Goal: Task Accomplishment & Management: Use online tool/utility

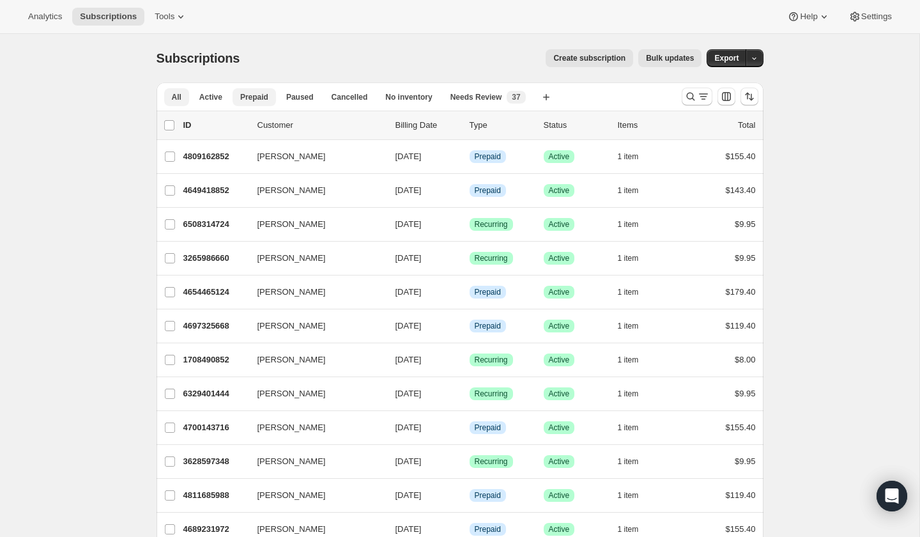
click at [249, 95] on span "Prepaid" at bounding box center [254, 97] width 28 height 10
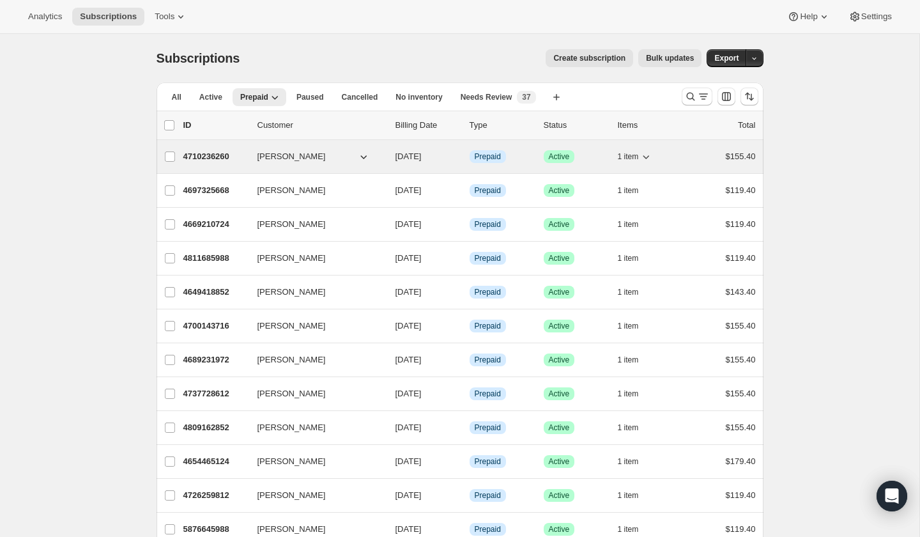
click at [648, 158] on icon "button" at bounding box center [645, 156] width 13 height 13
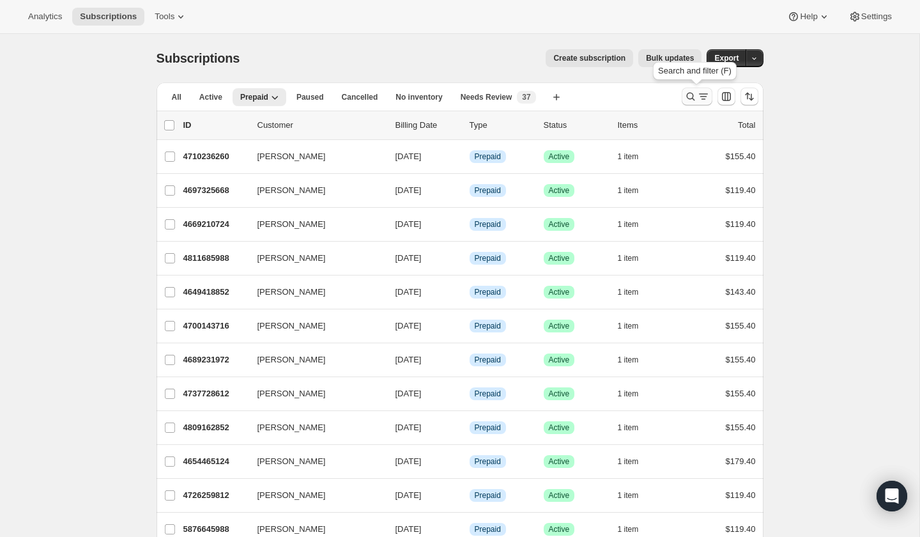
click at [686, 95] on icon "Search and filter results" at bounding box center [690, 96] width 13 height 13
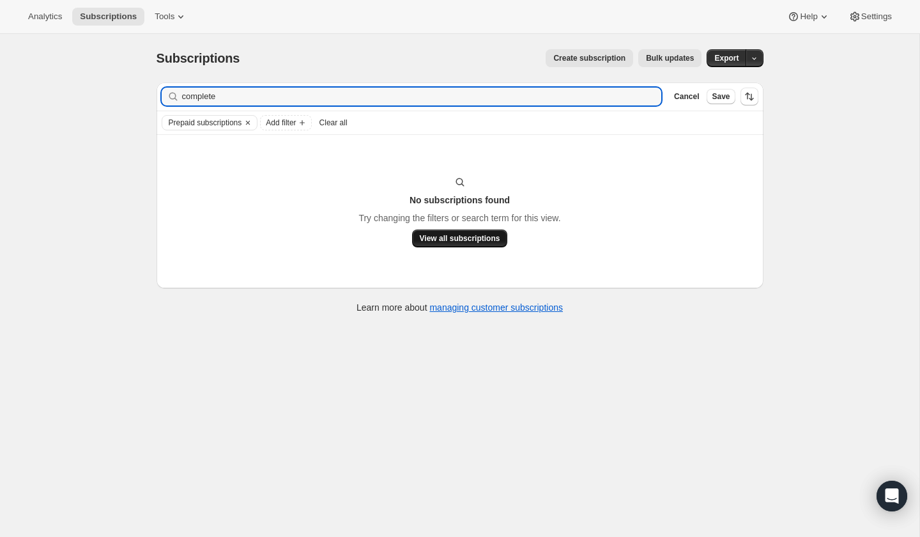
type input "complete"
click at [436, 238] on span "View all subscriptions" at bounding box center [460, 238] width 80 height 10
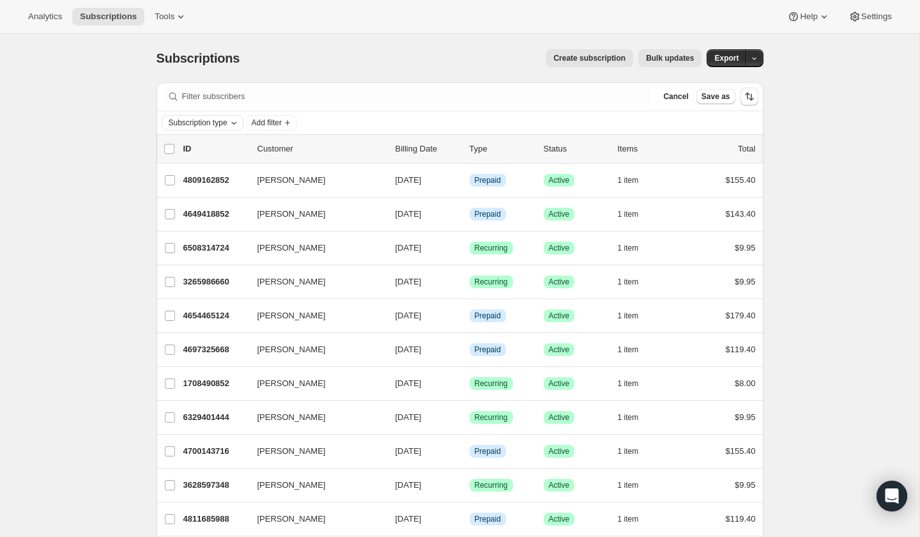
click at [188, 125] on span "Subscription type" at bounding box center [198, 123] width 59 height 10
click at [293, 126] on icon "Add filter" at bounding box center [287, 123] width 10 height 10
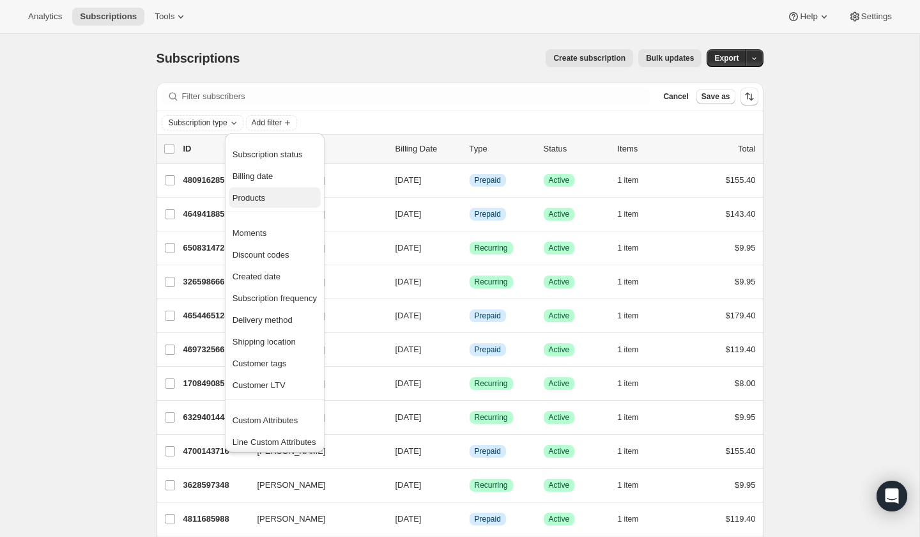
click at [276, 197] on span "Products" at bounding box center [275, 198] width 84 height 13
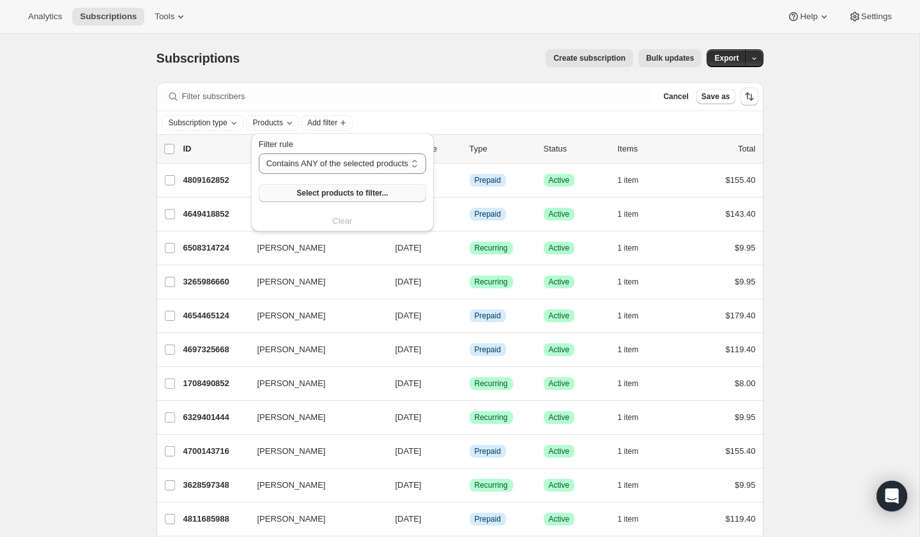
click at [380, 199] on button "Select products to filter..." at bounding box center [342, 193] width 167 height 18
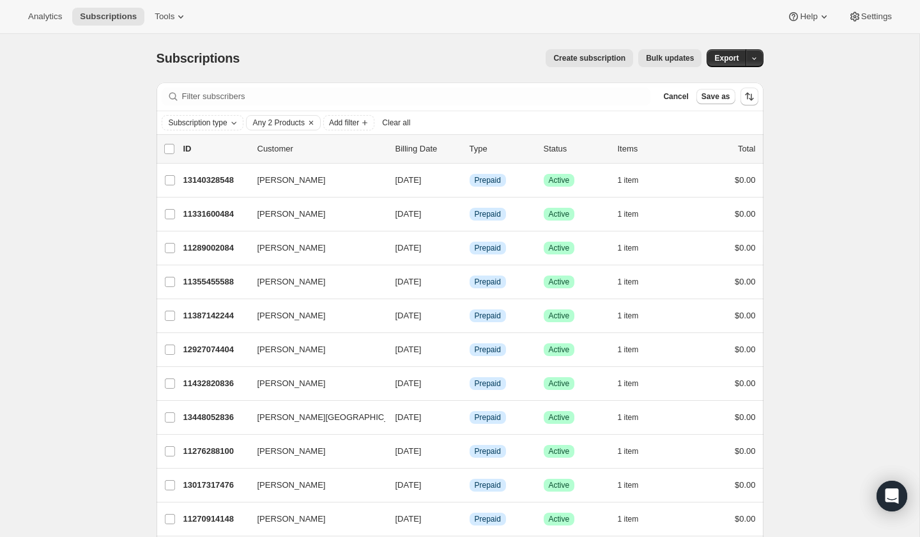
click at [452, 119] on div "Subscription type Any 2 Products Add filter Clear all" at bounding box center [460, 122] width 597 height 15
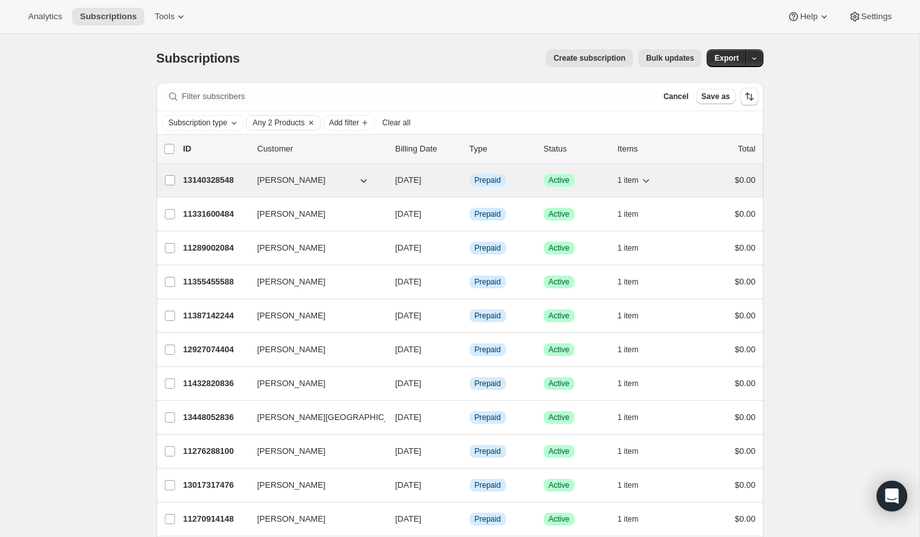
click at [650, 181] on icon "button" at bounding box center [645, 180] width 13 height 13
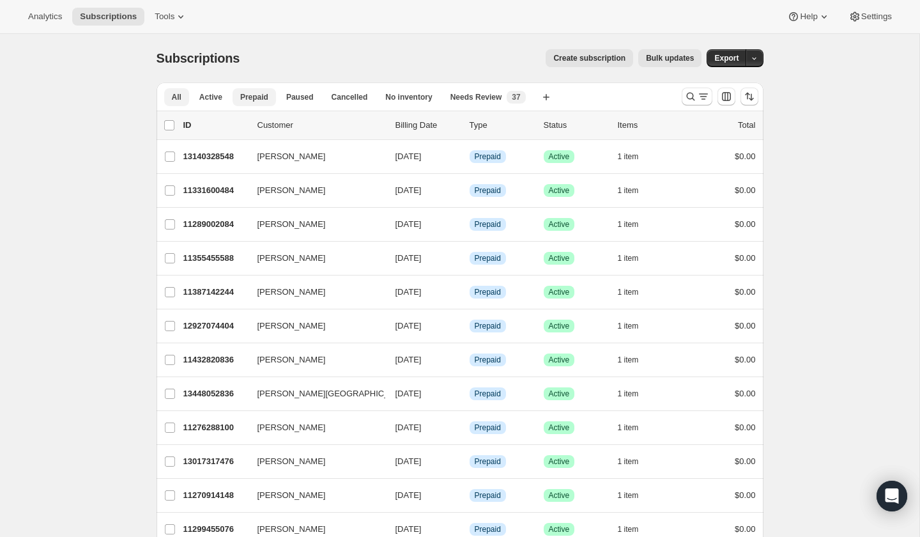
click at [260, 95] on span "Prepaid" at bounding box center [254, 97] width 28 height 10
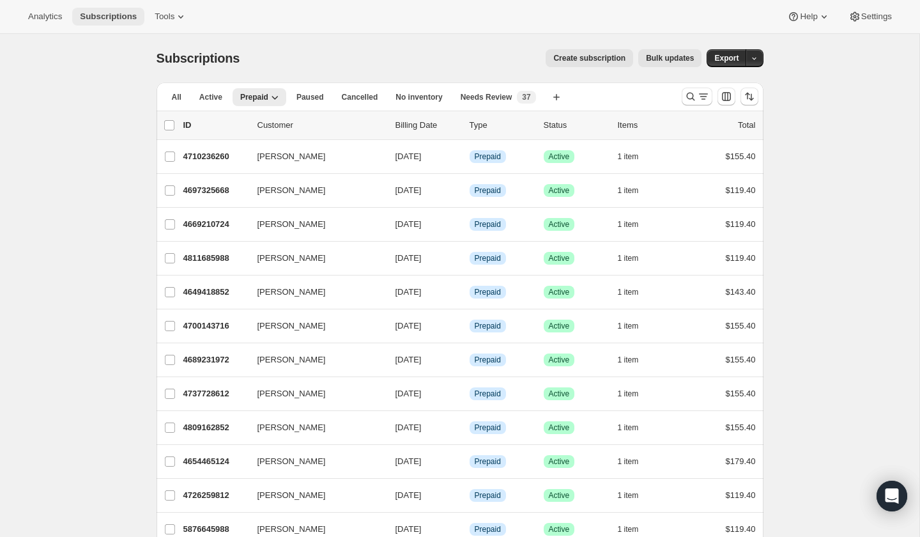
click at [123, 18] on span "Subscriptions" at bounding box center [108, 16] width 57 height 10
click at [279, 99] on icon "button" at bounding box center [274, 97] width 13 height 13
click at [178, 92] on span "All" at bounding box center [177, 97] width 10 height 10
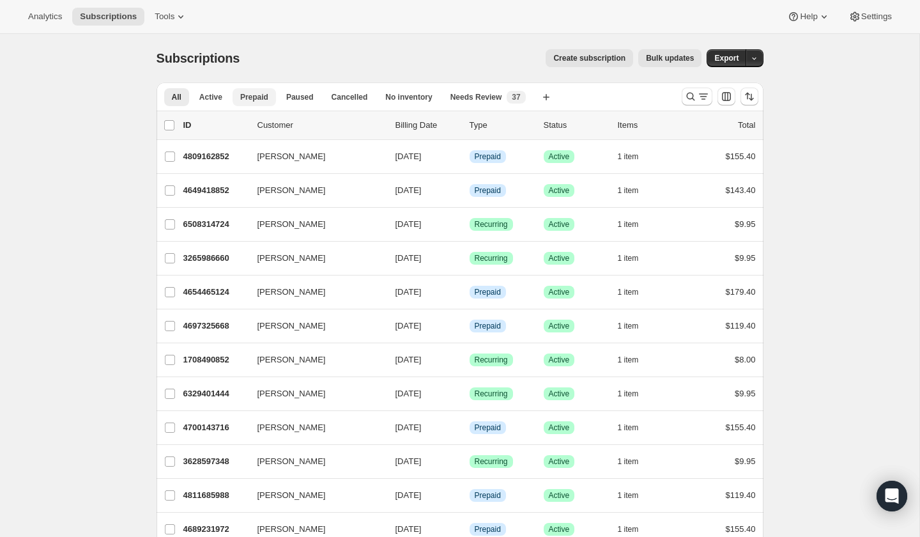
click at [253, 96] on span "Prepaid" at bounding box center [254, 97] width 28 height 10
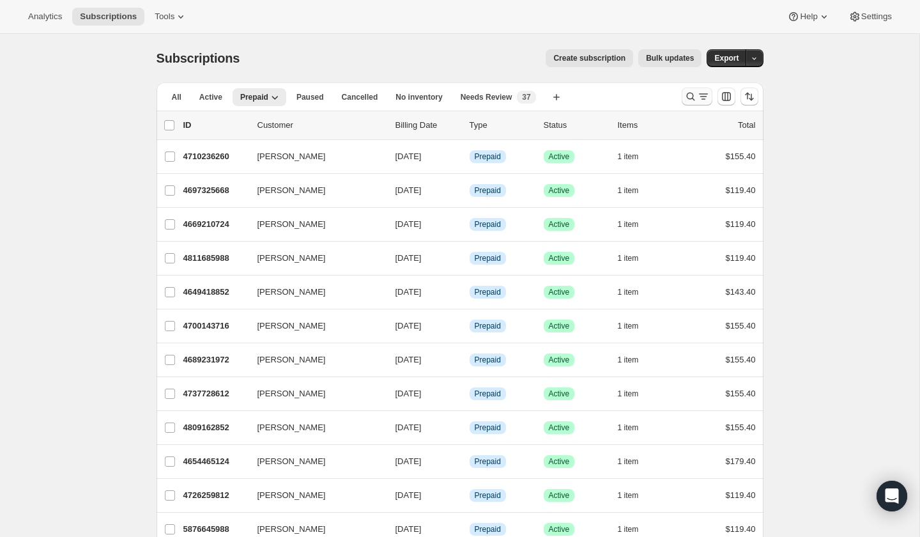
click at [687, 96] on icon "Search and filter results" at bounding box center [690, 96] width 13 height 13
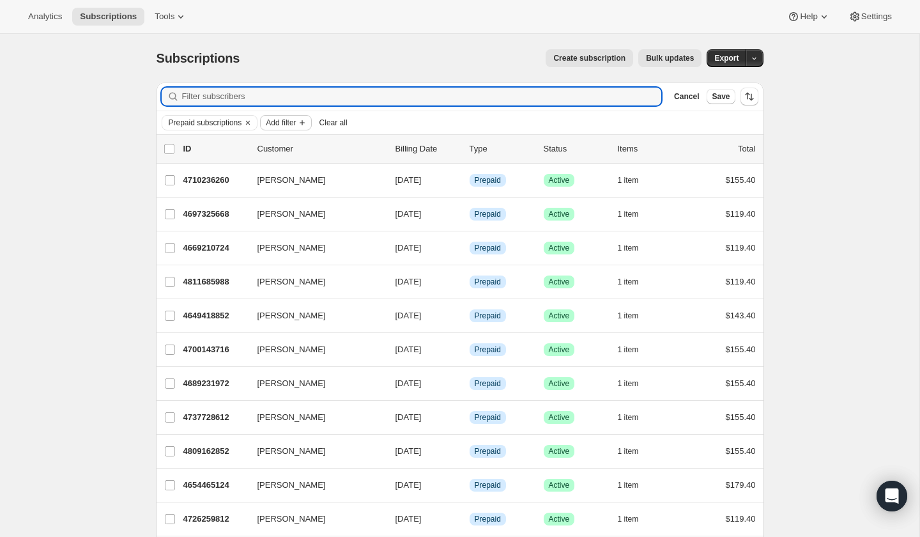
click at [307, 121] on icon "Add filter" at bounding box center [302, 123] width 10 height 10
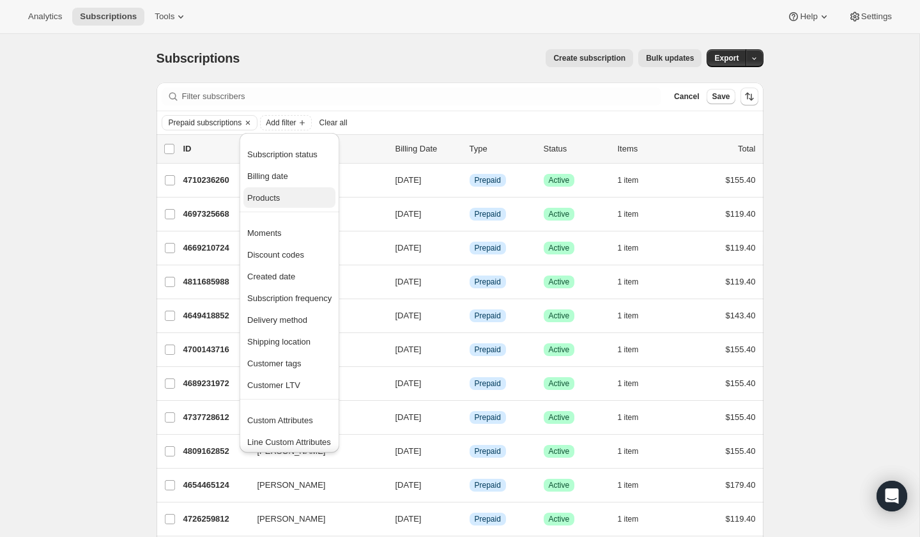
click at [277, 195] on span "Products" at bounding box center [263, 198] width 33 height 10
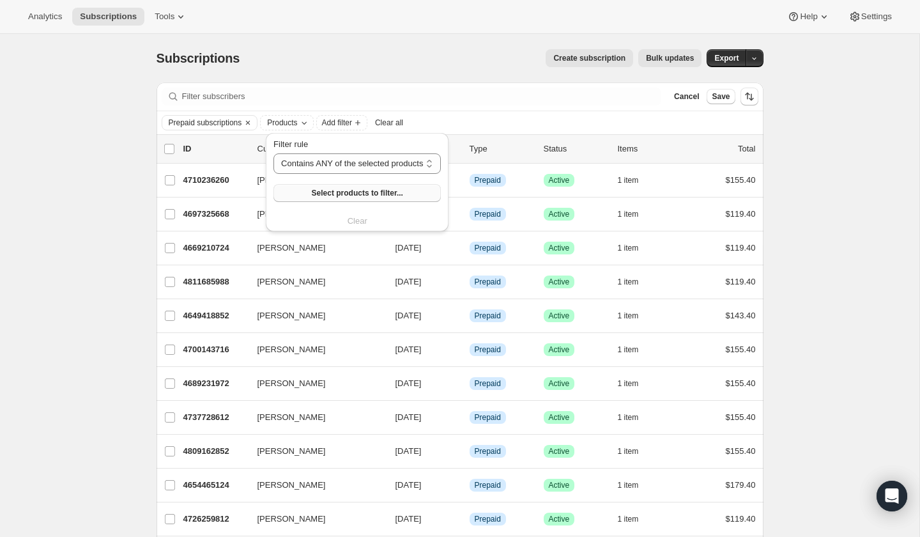
click at [381, 197] on span "Select products to filter..." at bounding box center [357, 193] width 91 height 10
